Goal: Information Seeking & Learning: Learn about a topic

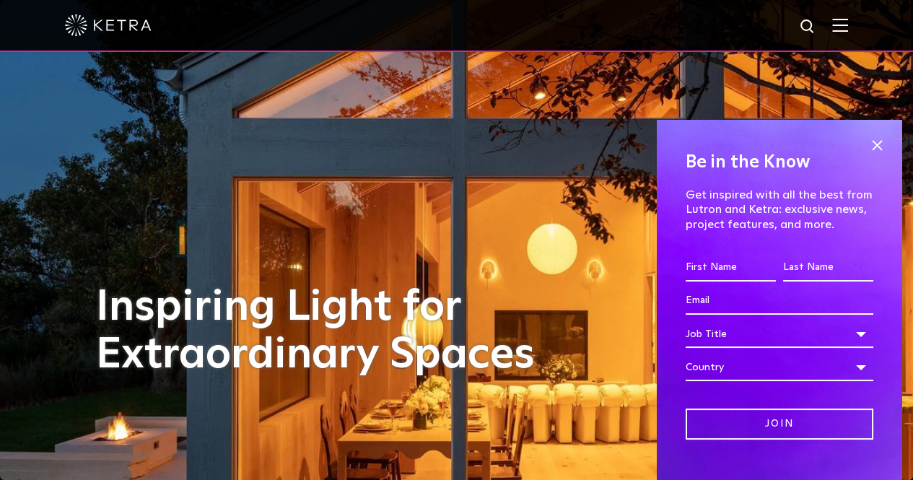
click at [838, 30] on div at bounding box center [456, 25] width 783 height 51
click at [866, 145] on span at bounding box center [877, 145] width 22 height 22
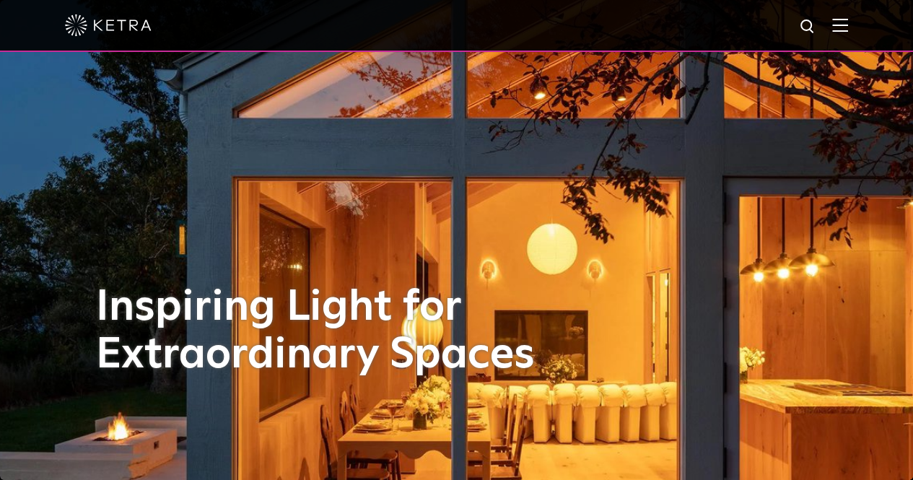
click at [845, 21] on img at bounding box center [840, 25] width 16 height 14
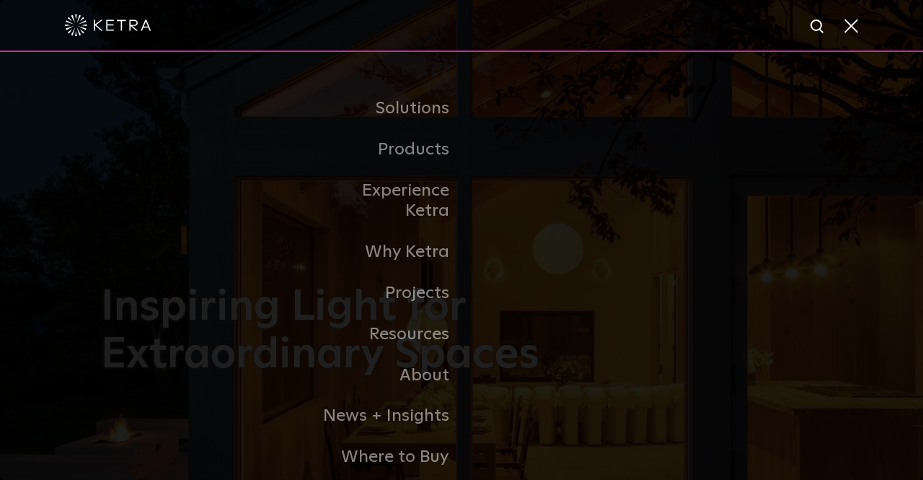
click at [0, 0] on link "Commercial Products" at bounding box center [0, 0] width 0 height 0
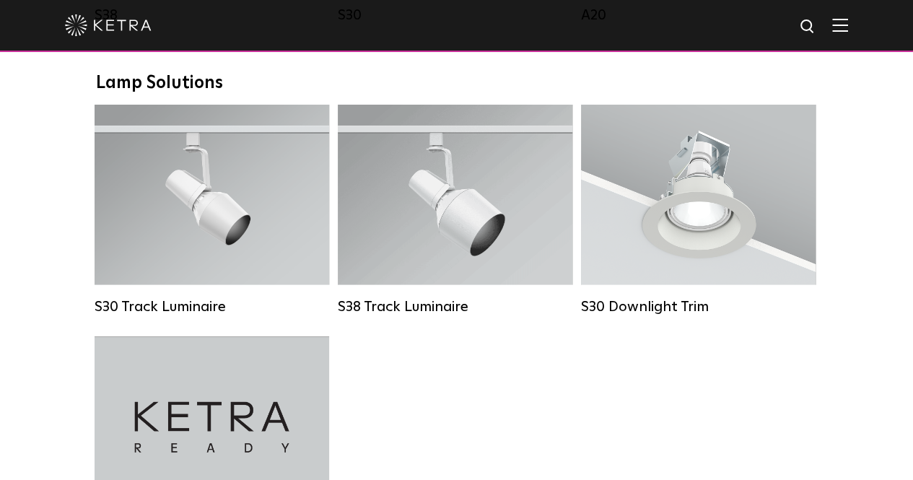
scroll to position [1335, 0]
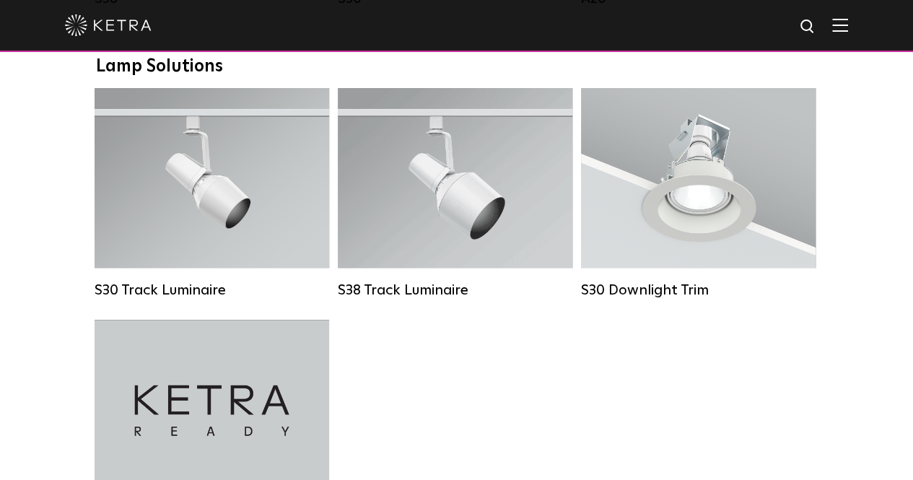
click at [179, 201] on strong "Wattage:" at bounding box center [188, 195] width 48 height 10
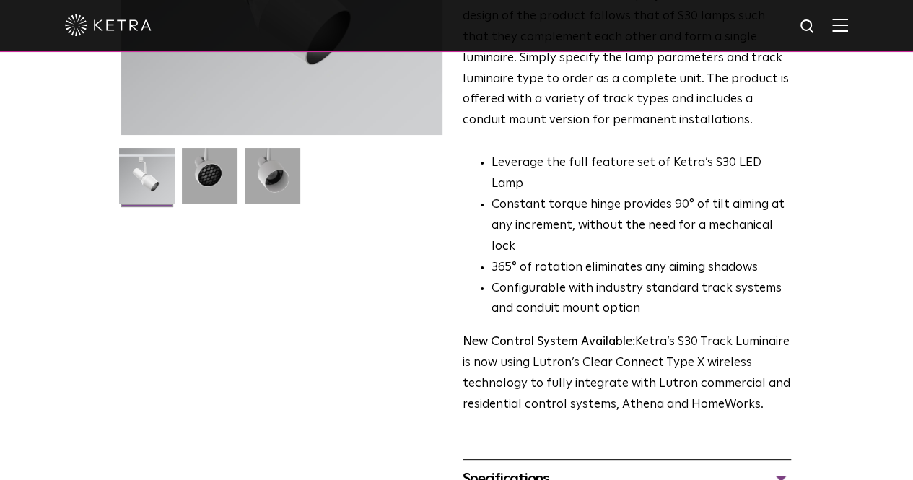
scroll to position [332, 0]
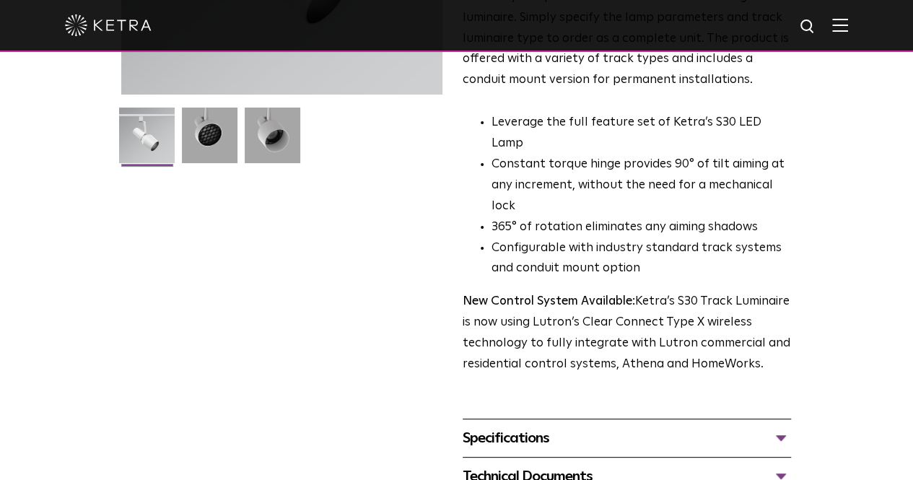
click at [791, 426] on div "Specifications" at bounding box center [626, 437] width 328 height 23
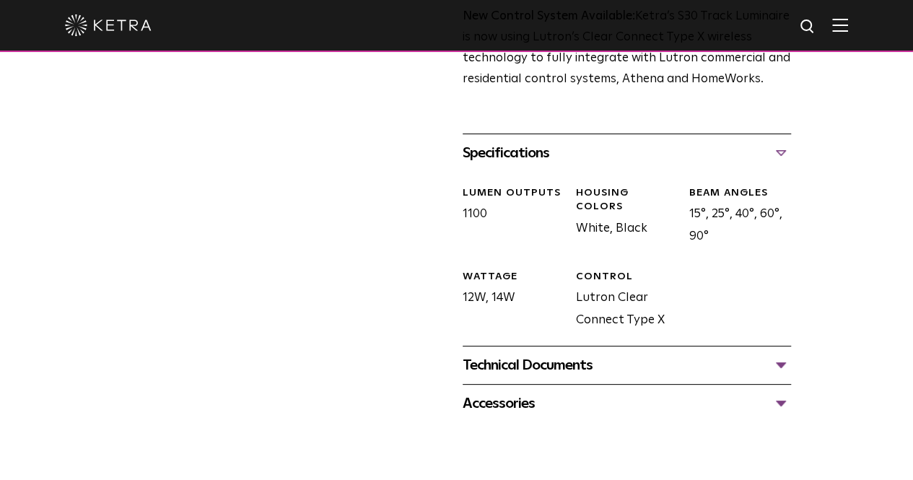
scroll to position [625, 0]
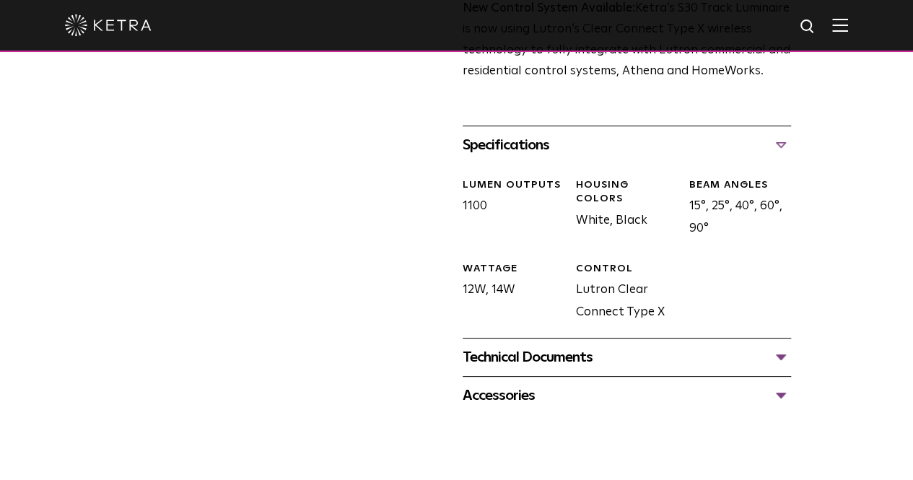
click at [791, 346] on div "Technical Documents" at bounding box center [626, 357] width 328 height 23
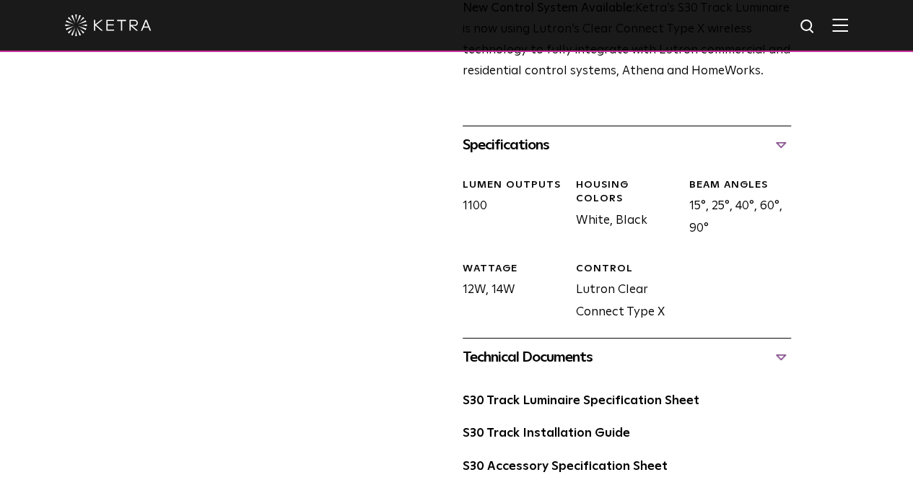
click at [594, 395] on link "S30 Track Luminaire Specification Sheet" at bounding box center [580, 401] width 237 height 12
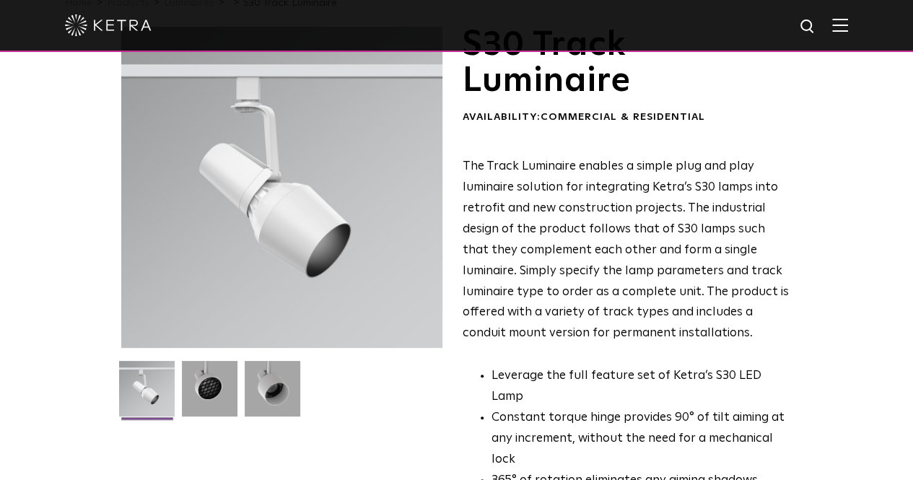
scroll to position [22, 0]
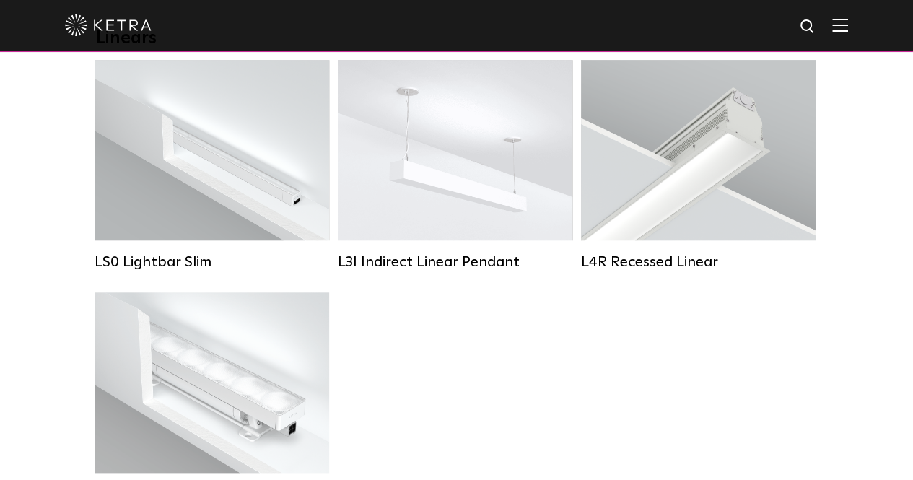
scroll to position [475, 0]
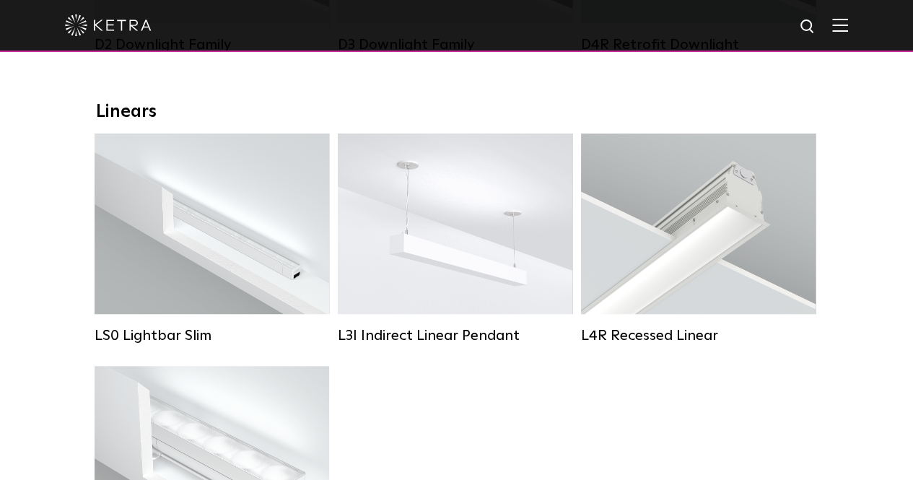
click at [427, 210] on strong "Lumen Output:" at bounding box center [399, 205] width 75 height 10
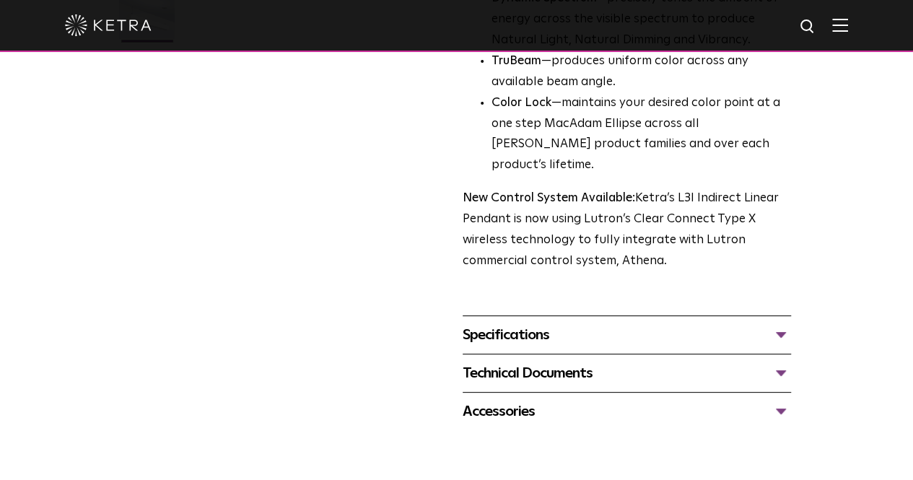
scroll to position [458, 0]
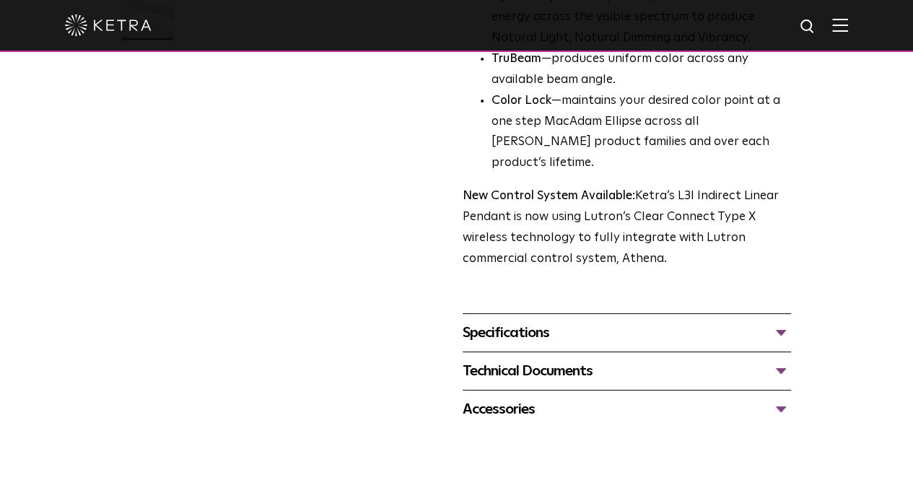
click at [791, 359] on div "Technical Documents" at bounding box center [626, 370] width 328 height 23
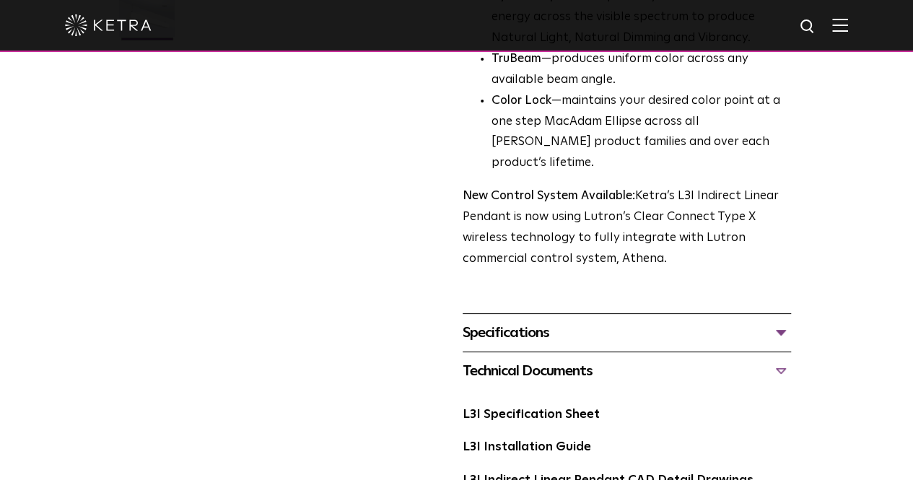
click at [568, 408] on link "L3I Specification Sheet" at bounding box center [530, 414] width 137 height 12
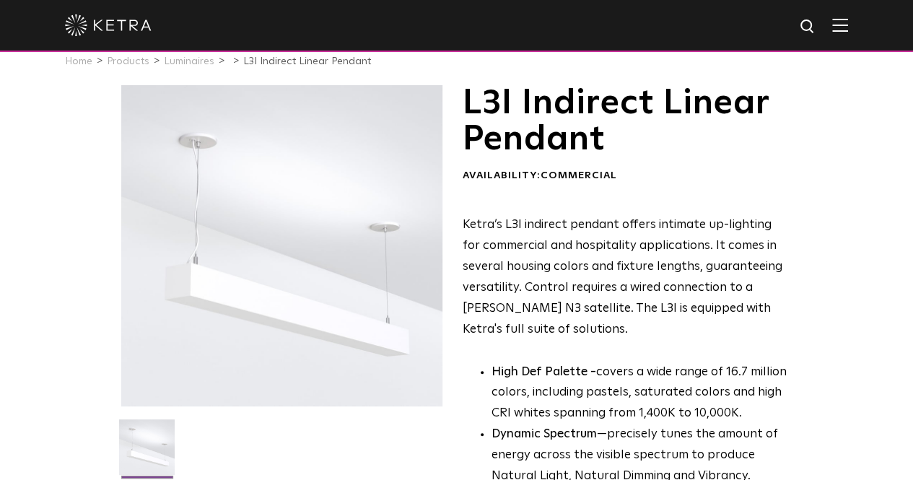
scroll to position [0, 0]
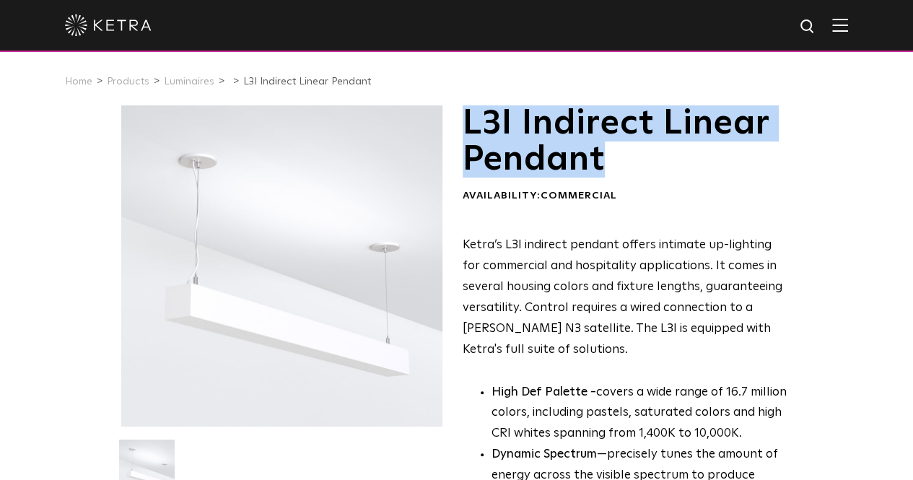
drag, startPoint x: 613, startPoint y: 164, endPoint x: 465, endPoint y: 131, distance: 151.6
click at [465, 131] on h1 "L3I Indirect Linear Pendant" at bounding box center [626, 141] width 328 height 73
copy h1 "L3I Indirect Linear Pendant"
